Goal: Register for event/course

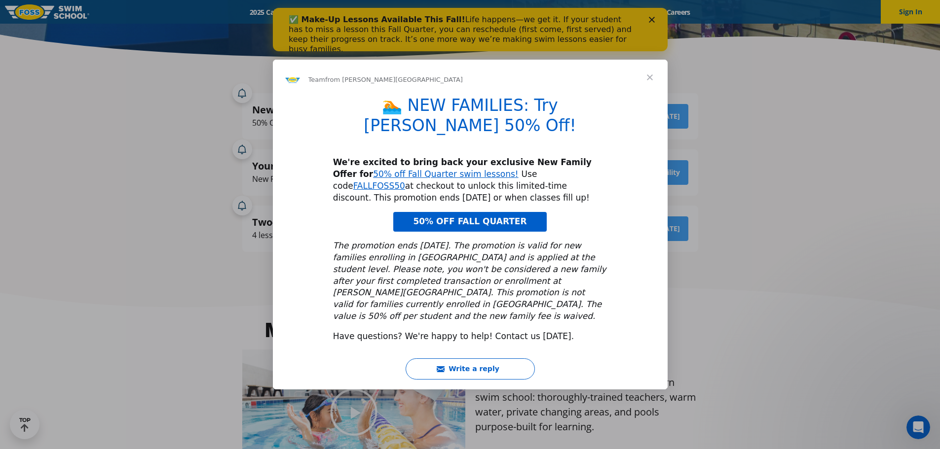
click at [651, 93] on span "Close" at bounding box center [650, 78] width 36 height 36
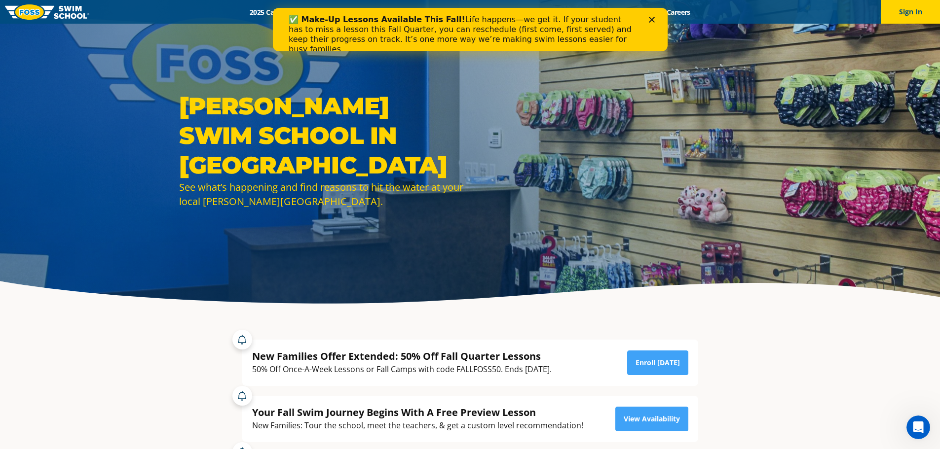
click at [649, 22] on icon "Close" at bounding box center [651, 20] width 6 height 6
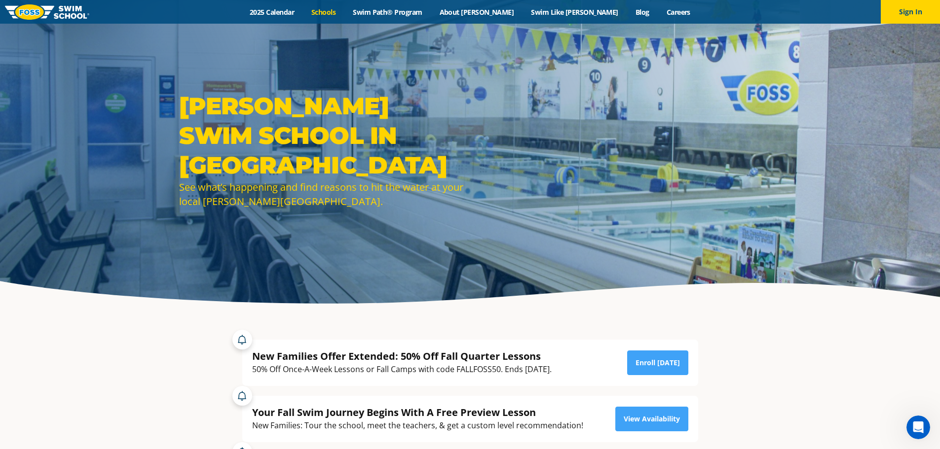
click at [344, 10] on link "Schools" at bounding box center [323, 11] width 41 height 9
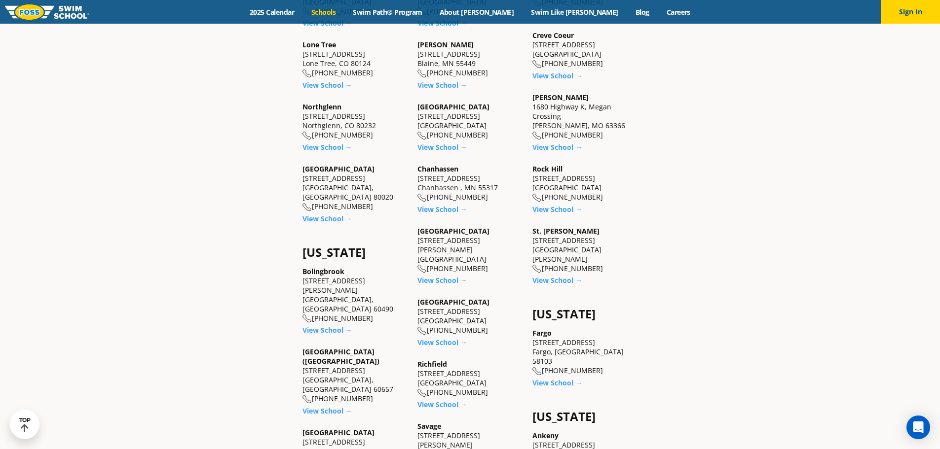
scroll to position [493, 0]
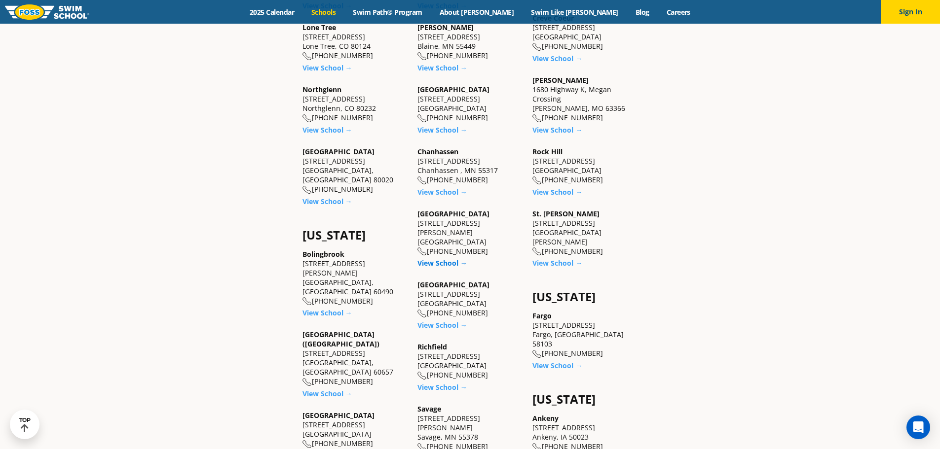
click at [441, 258] on link "View School →" at bounding box center [442, 262] width 50 height 9
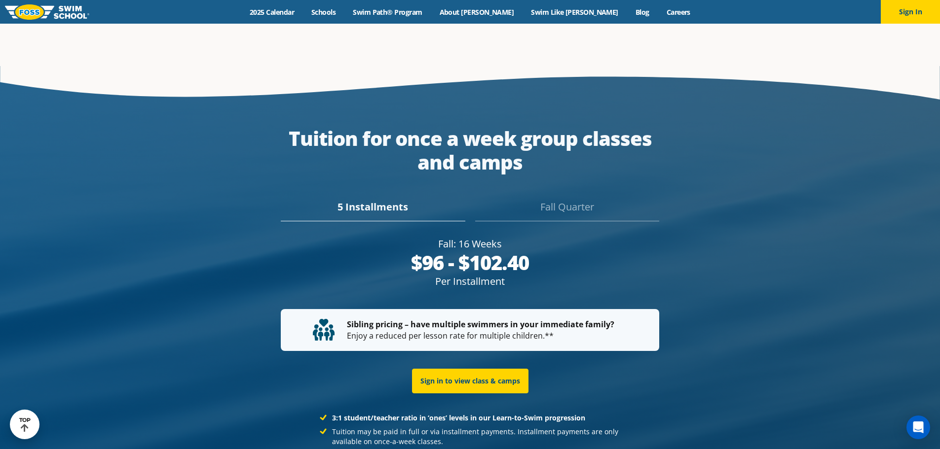
scroll to position [1924, 0]
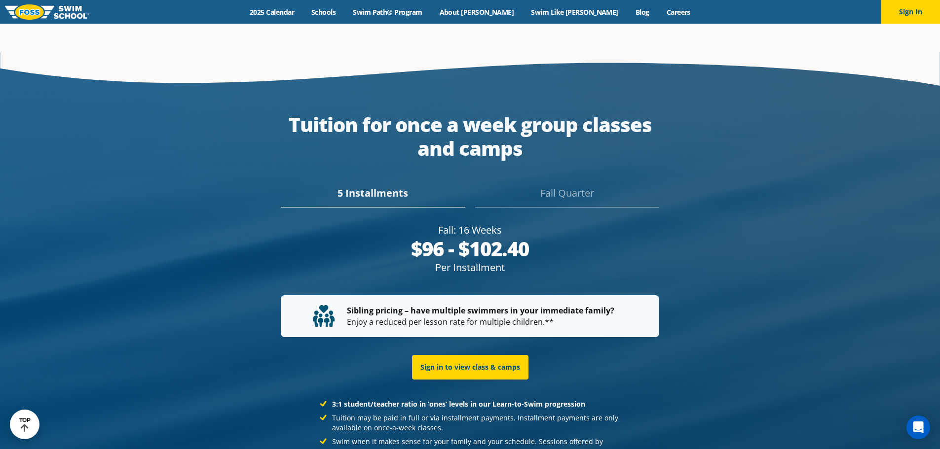
click at [547, 186] on div "Fall Quarter" at bounding box center [567, 197] width 184 height 22
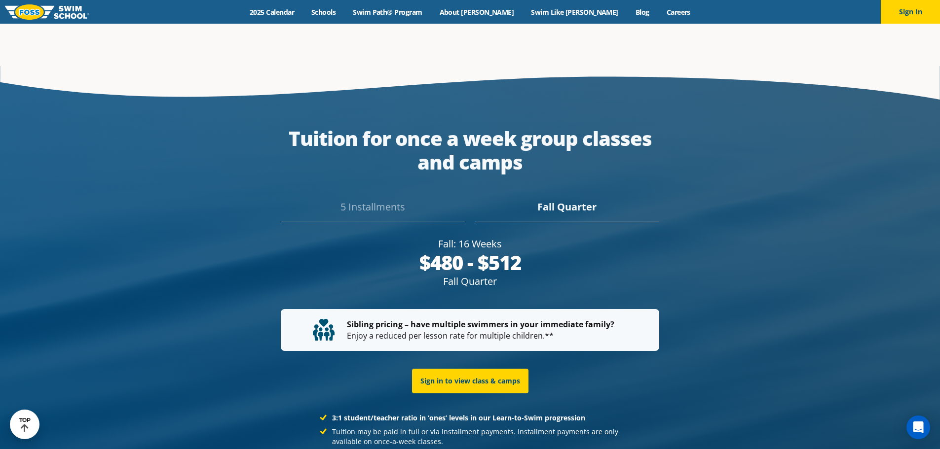
click at [363, 200] on div "5 Installments" at bounding box center [373, 211] width 184 height 22
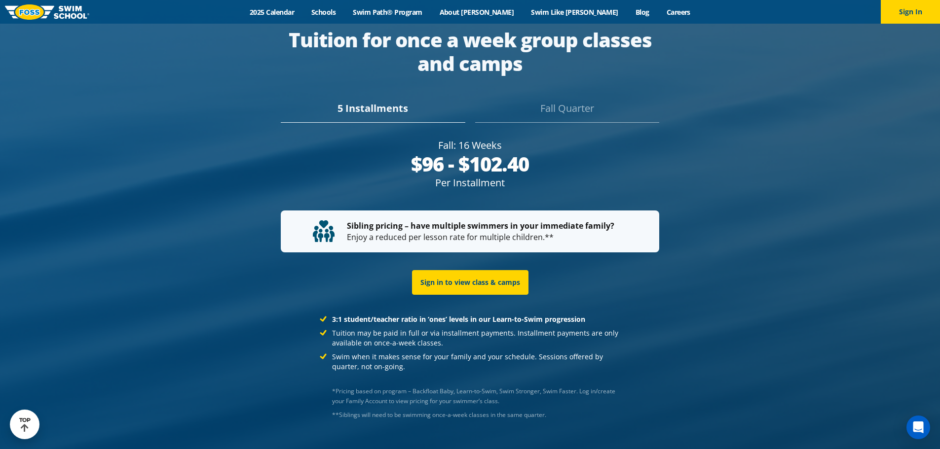
scroll to position [1995, 0]
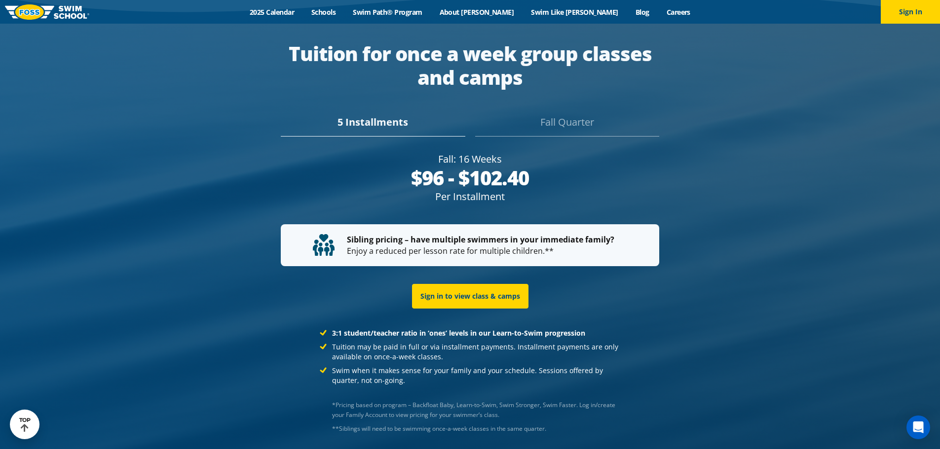
click at [556, 115] on div "Fall Quarter" at bounding box center [567, 126] width 184 height 22
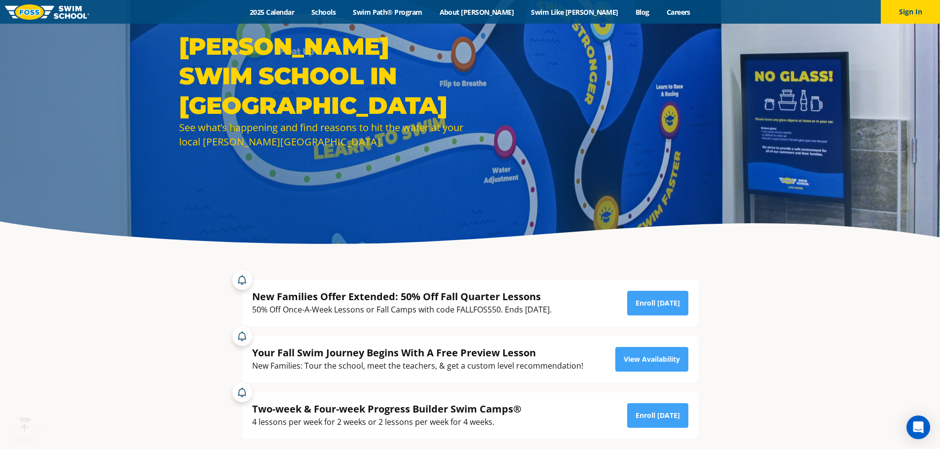
scroll to position [197, 0]
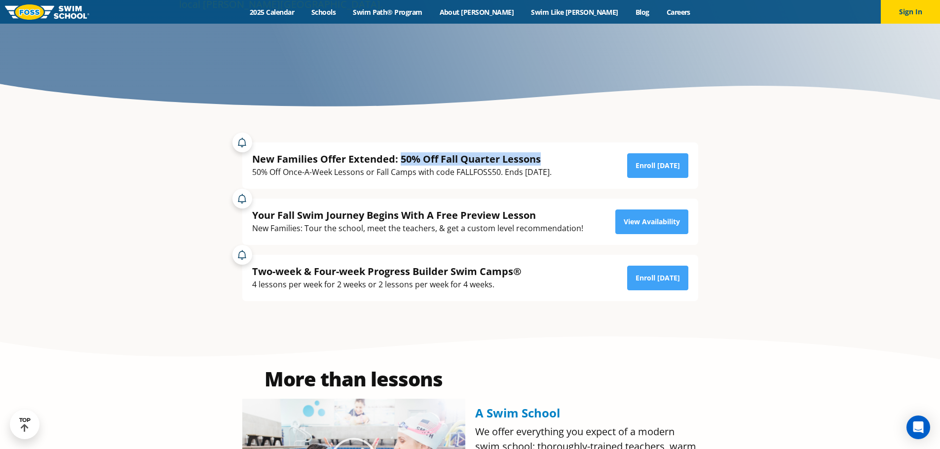
drag, startPoint x: 544, startPoint y: 162, endPoint x: 401, endPoint y: 161, distance: 143.1
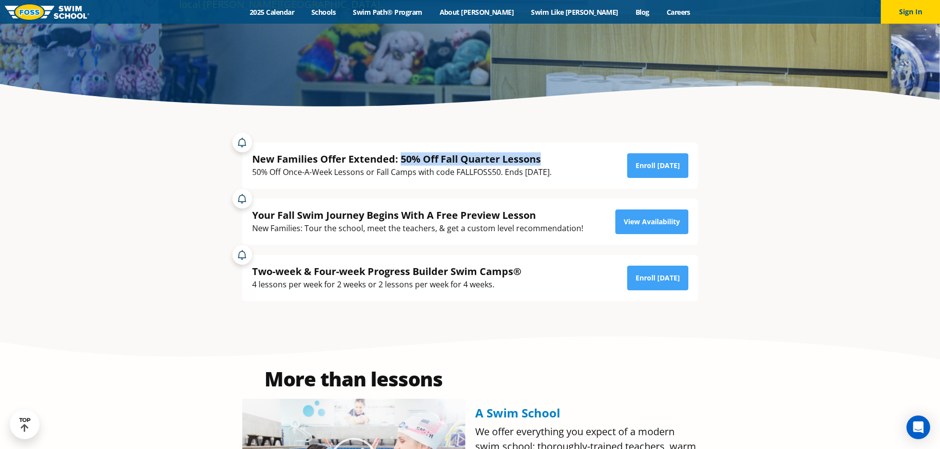
click at [401, 161] on div "New Families Offer Extended: 50% Off Fall Quarter Lessons" at bounding box center [401, 158] width 299 height 13
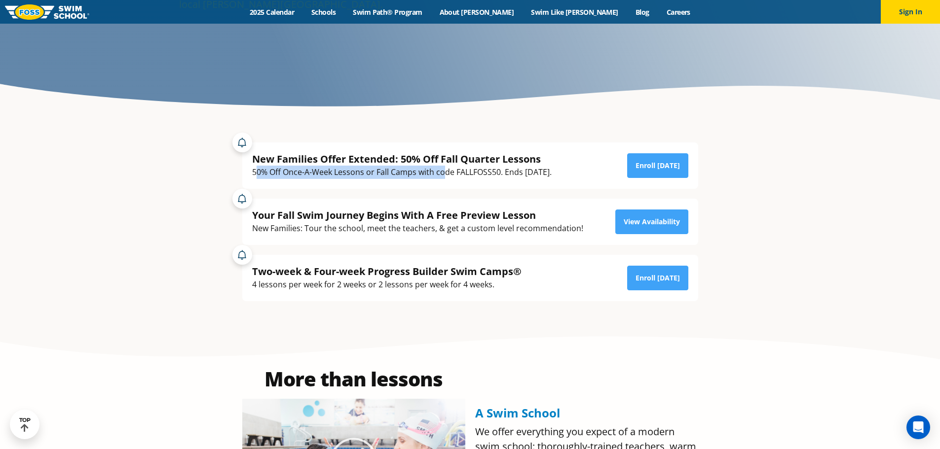
drag, startPoint x: 276, startPoint y: 171, endPoint x: 445, endPoint y: 177, distance: 168.8
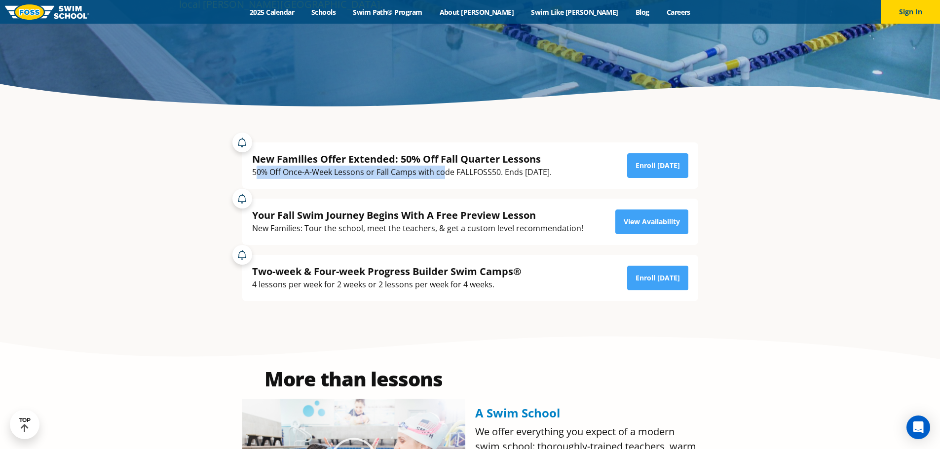
click at [445, 177] on div "50% Off Once-A-Week Lessons or Fall Camps with code FALLFOSS50. Ends [DATE]." at bounding box center [401, 172] width 299 height 13
click at [208, 235] on section "New Families Offer Extended: 50% Off Fall Quarter Lessons 50% Off Once-A-Week L…" at bounding box center [470, 222] width 592 height 208
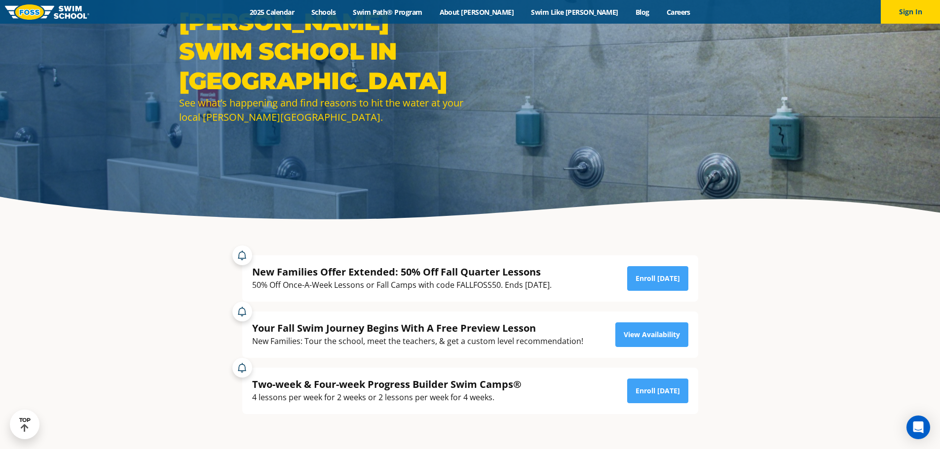
scroll to position [0, 0]
